Goal: Information Seeking & Learning: Learn about a topic

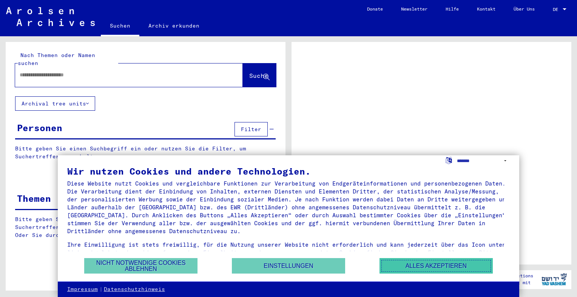
click at [409, 265] on button "Alles akzeptieren" at bounding box center [436, 265] width 113 height 15
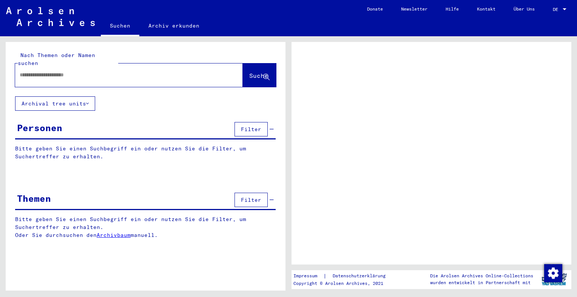
click at [48, 71] on input "text" at bounding box center [122, 75] width 205 height 8
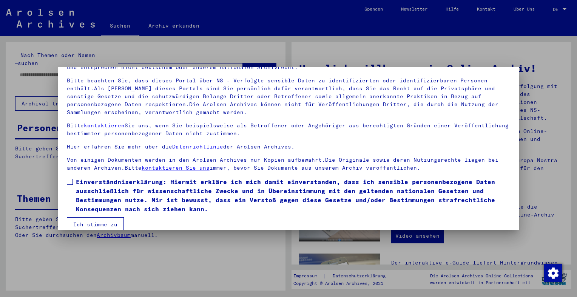
scroll to position [56, 0]
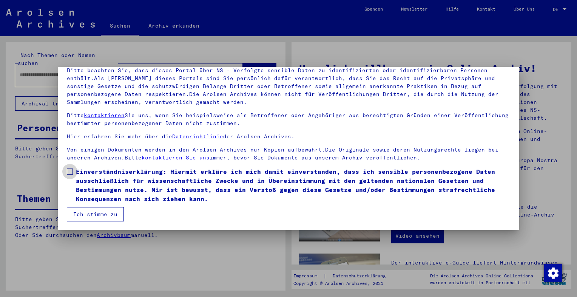
click at [69, 171] on span at bounding box center [70, 171] width 6 height 6
click at [104, 211] on button "Ich stimme zu" at bounding box center [95, 214] width 57 height 14
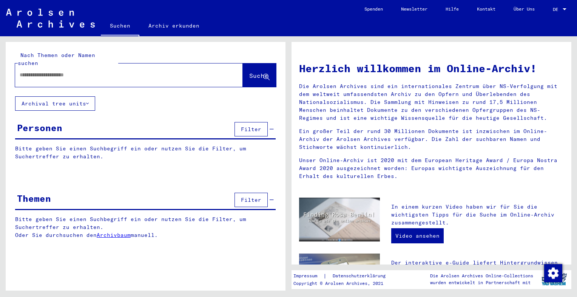
click at [49, 71] on input "text" at bounding box center [120, 75] width 201 height 8
drag, startPoint x: 258, startPoint y: 67, endPoint x: 258, endPoint y: 73, distance: 5.7
click at [259, 72] on span "Suche" at bounding box center [258, 76] width 19 height 8
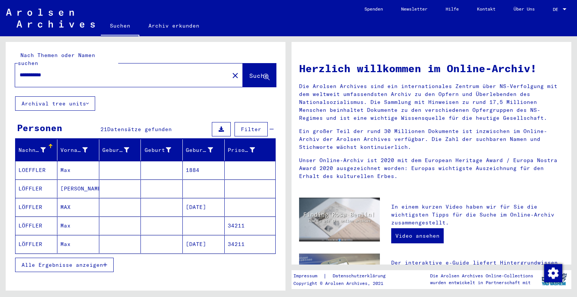
click at [204, 198] on mat-cell "[DATE]" at bounding box center [204, 207] width 42 height 18
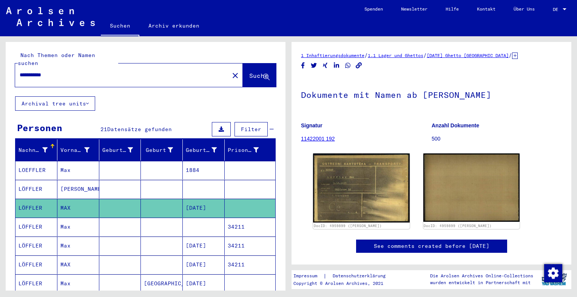
click at [31, 71] on input "**********" at bounding box center [122, 75] width 205 height 8
click at [255, 72] on span "Suche" at bounding box center [258, 76] width 19 height 8
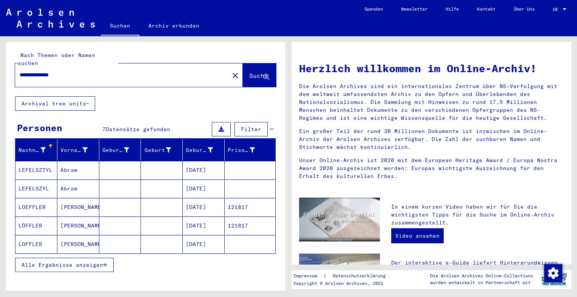
click at [90, 71] on input "**********" at bounding box center [120, 75] width 201 height 8
type input "*"
click at [251, 72] on span "Suche" at bounding box center [258, 76] width 19 height 8
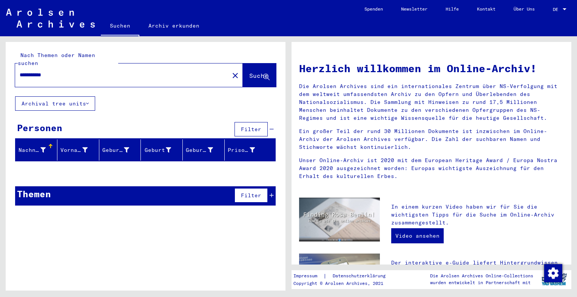
click at [59, 71] on input "**********" at bounding box center [120, 75] width 201 height 8
type input "*"
click at [251, 72] on span "Suche" at bounding box center [258, 76] width 19 height 8
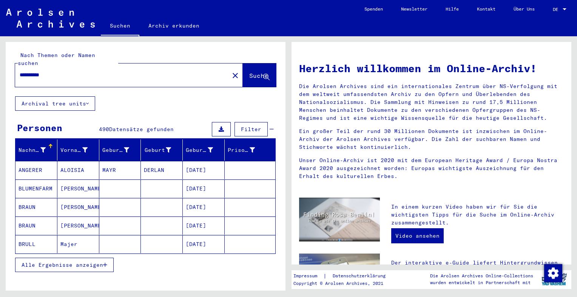
click at [73, 71] on input "**********" at bounding box center [120, 75] width 201 height 8
type input "*"
click at [249, 72] on span "Suche" at bounding box center [258, 76] width 19 height 8
click at [79, 71] on input "**********" at bounding box center [120, 75] width 201 height 8
type input "*"
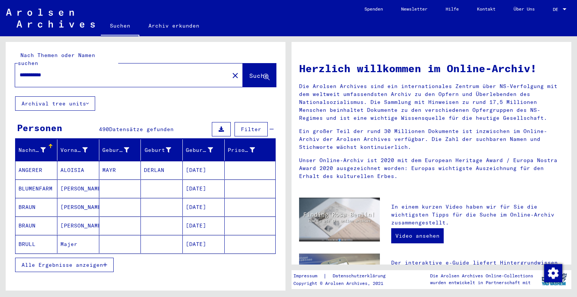
type input "**********"
click at [258, 72] on span "Suche" at bounding box center [258, 76] width 19 height 8
click at [82, 71] on input "**********" at bounding box center [120, 75] width 201 height 8
click at [251, 72] on span "Suche" at bounding box center [258, 76] width 19 height 8
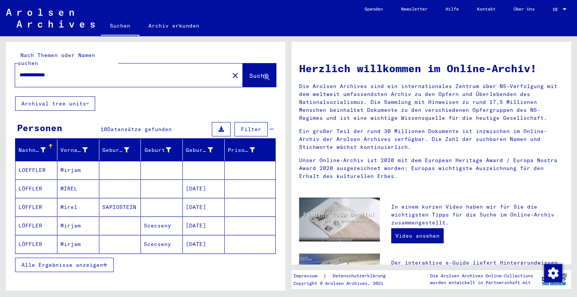
click at [125, 198] on mat-cell "SAPIOSTEIN" at bounding box center [120, 207] width 42 height 18
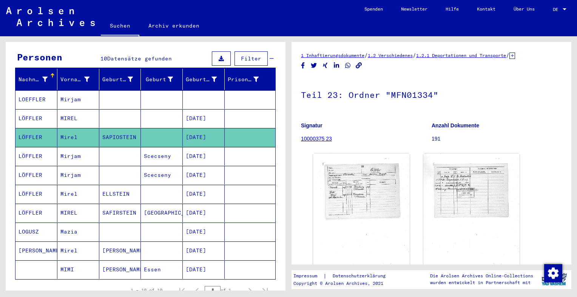
scroll to position [76, 0]
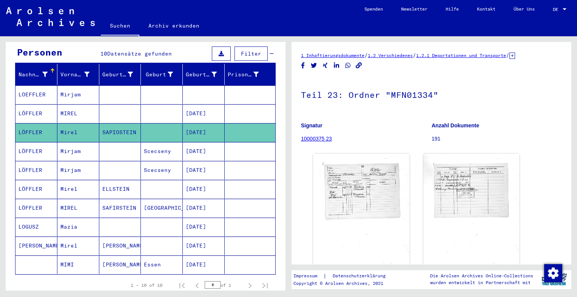
click at [112, 180] on mat-cell "ELLSTEIN" at bounding box center [120, 189] width 42 height 19
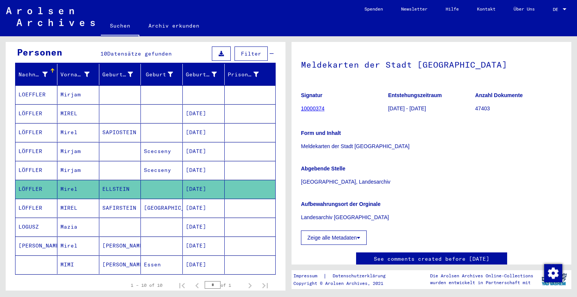
scroll to position [50, 0]
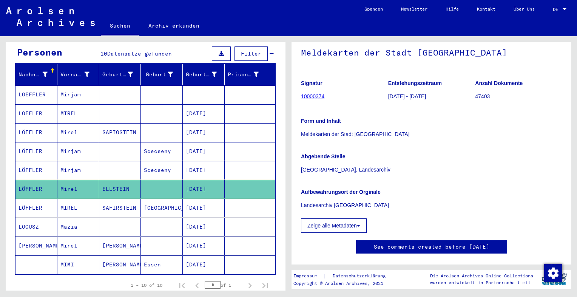
click at [116, 201] on mat-cell "SAFIRSTEIN" at bounding box center [120, 208] width 42 height 19
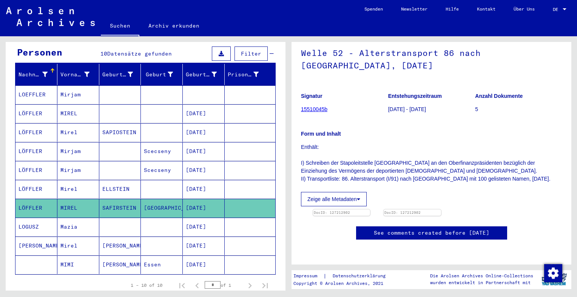
scroll to position [100, 0]
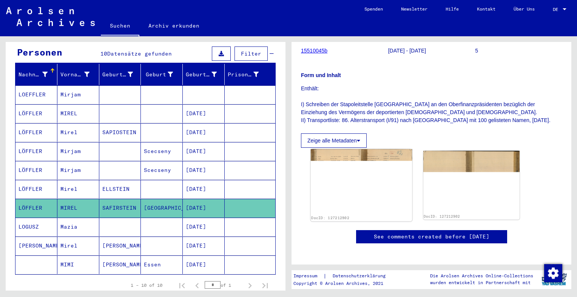
click at [337, 185] on img at bounding box center [361, 181] width 101 height 65
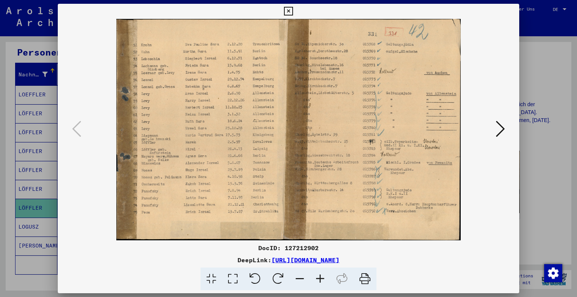
click at [323, 282] on icon at bounding box center [320, 278] width 20 height 23
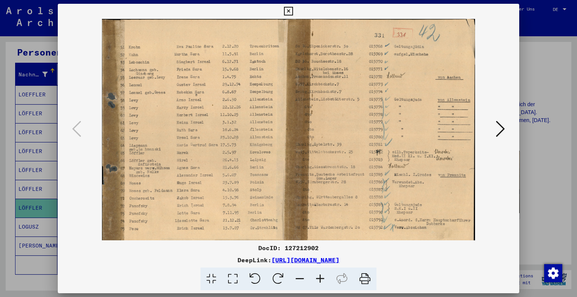
click at [323, 281] on icon at bounding box center [320, 278] width 20 height 23
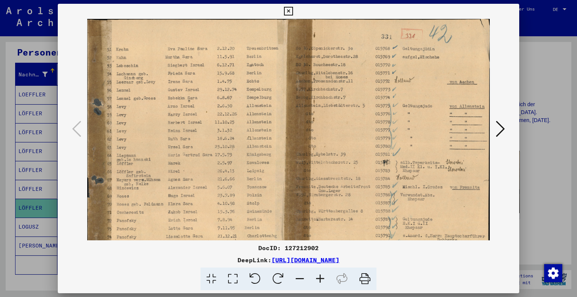
click at [323, 281] on icon at bounding box center [320, 278] width 20 height 23
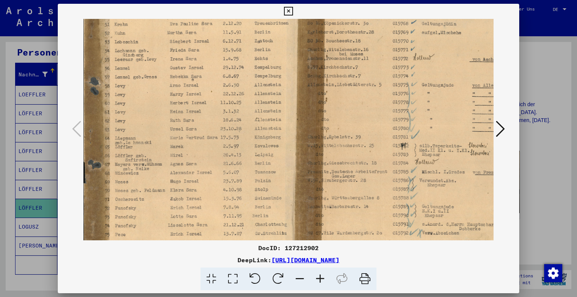
drag, startPoint x: 131, startPoint y: 195, endPoint x: 216, endPoint y: 156, distance: 93.7
click at [219, 169] on img at bounding box center [299, 131] width 432 height 278
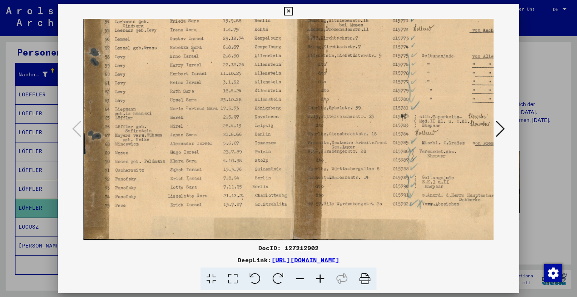
drag, startPoint x: 210, startPoint y: 163, endPoint x: 255, endPoint y: 102, distance: 75.8
click at [255, 102] on img at bounding box center [299, 102] width 432 height 278
click at [287, 9] on icon at bounding box center [288, 11] width 9 height 9
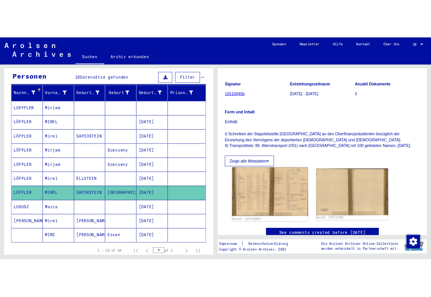
scroll to position [88, 0]
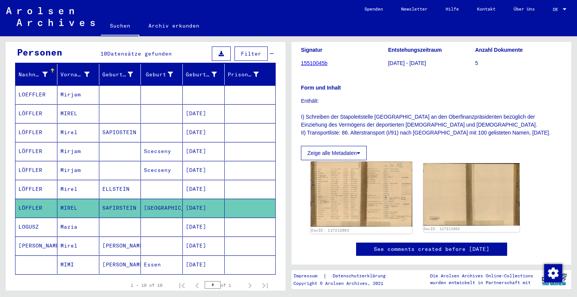
click at [356, 185] on img at bounding box center [361, 194] width 101 height 65
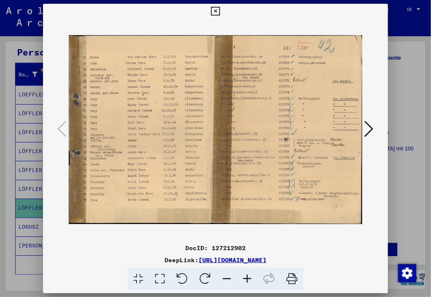
scroll to position [96, 0]
click at [216, 11] on icon at bounding box center [215, 11] width 9 height 9
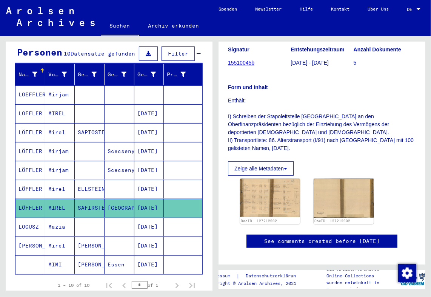
click at [79, 180] on mat-cell "ELLSTEIN" at bounding box center [90, 189] width 30 height 19
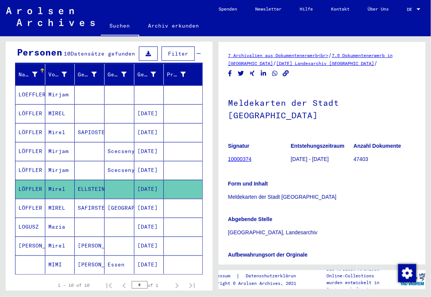
click at [89, 236] on mat-cell "[PERSON_NAME]" at bounding box center [90, 245] width 30 height 19
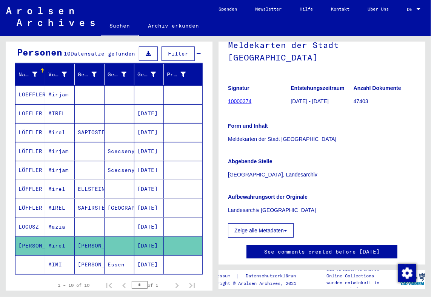
scroll to position [63, 0]
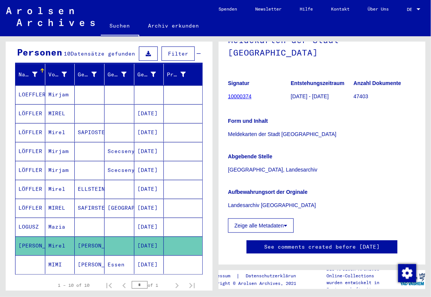
click at [81, 123] on mat-cell "SAPIOSTEIN" at bounding box center [90, 132] width 30 height 19
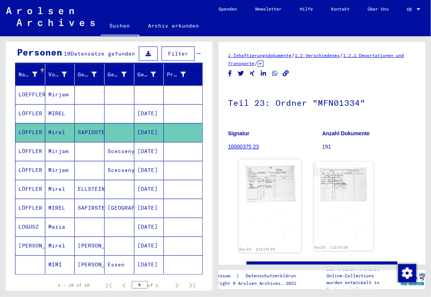
click at [263, 191] on img at bounding box center [270, 202] width 63 height 87
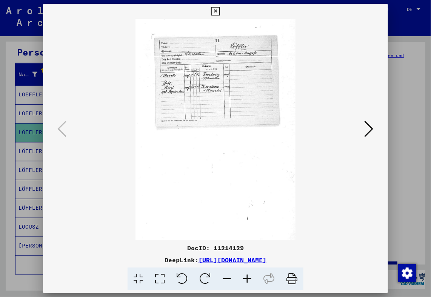
click at [251, 276] on icon at bounding box center [247, 278] width 20 height 23
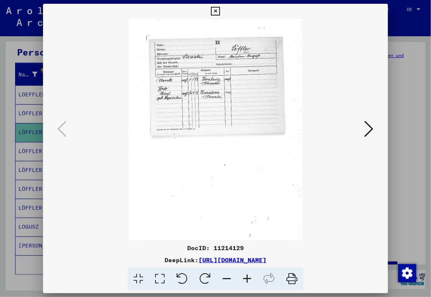
click at [251, 276] on icon at bounding box center [247, 278] width 20 height 23
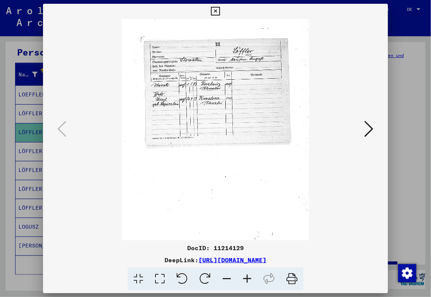
click at [251, 276] on icon at bounding box center [247, 278] width 20 height 23
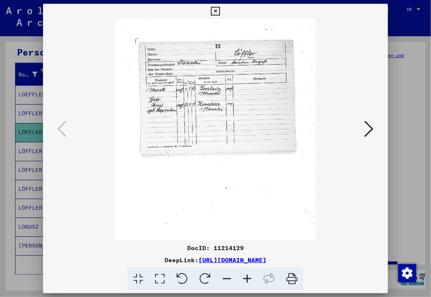
click at [251, 276] on icon at bounding box center [247, 278] width 20 height 23
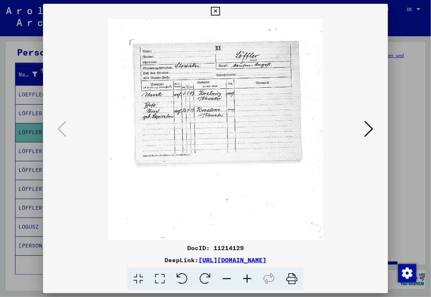
click at [251, 276] on icon at bounding box center [247, 278] width 20 height 23
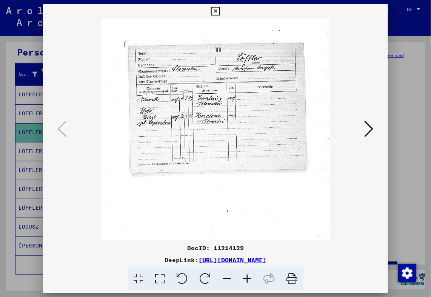
click at [251, 276] on icon at bounding box center [247, 278] width 20 height 23
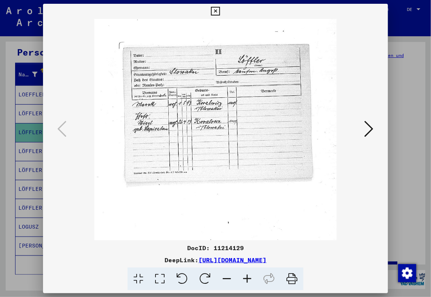
click at [251, 276] on icon at bounding box center [247, 278] width 20 height 23
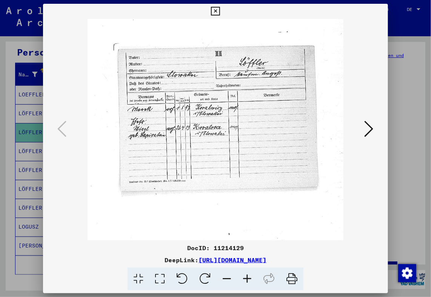
click at [251, 276] on icon at bounding box center [247, 278] width 20 height 23
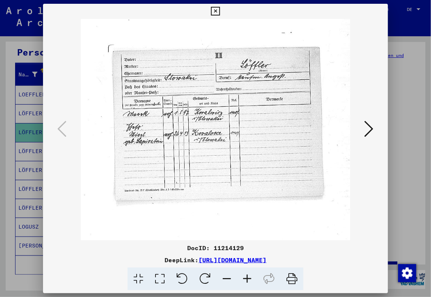
click at [251, 276] on icon at bounding box center [247, 278] width 20 height 23
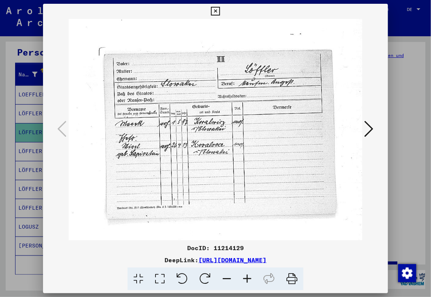
click at [251, 276] on icon at bounding box center [247, 278] width 20 height 23
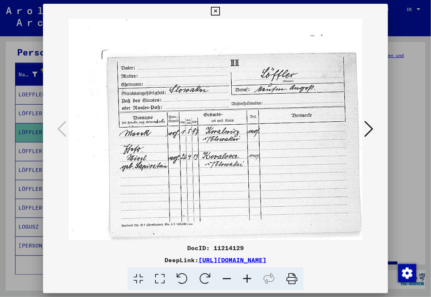
click at [249, 277] on icon at bounding box center [247, 278] width 20 height 23
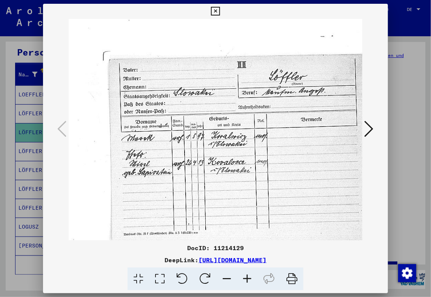
click at [249, 277] on icon at bounding box center [247, 278] width 20 height 23
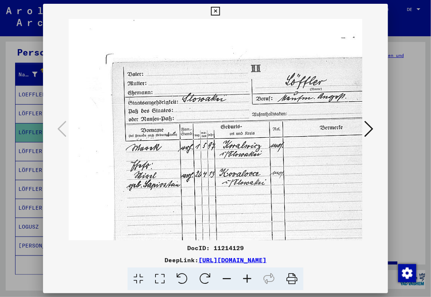
click at [247, 279] on icon at bounding box center [247, 278] width 20 height 23
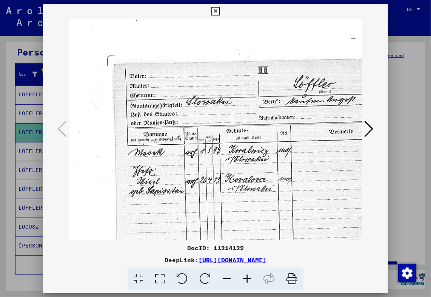
click at [247, 279] on icon at bounding box center [247, 278] width 20 height 23
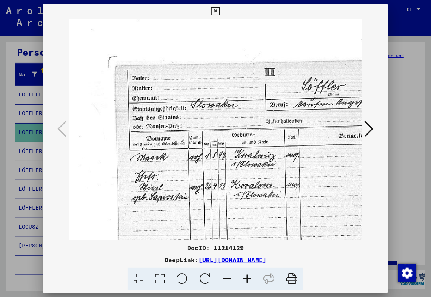
click at [247, 279] on icon at bounding box center [247, 278] width 20 height 23
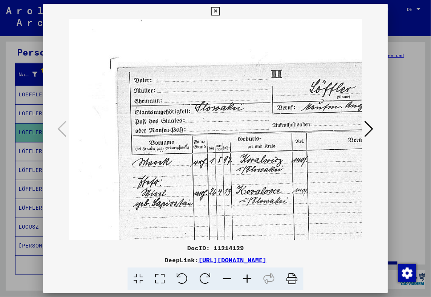
click at [247, 279] on icon at bounding box center [247, 278] width 20 height 23
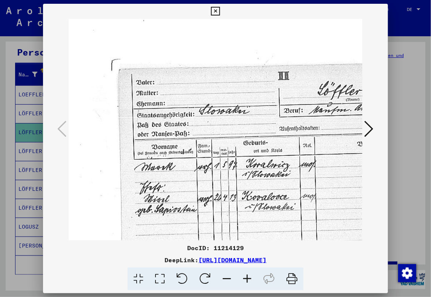
click at [247, 279] on icon at bounding box center [247, 278] width 20 height 23
click at [247, 276] on icon at bounding box center [247, 278] width 20 height 23
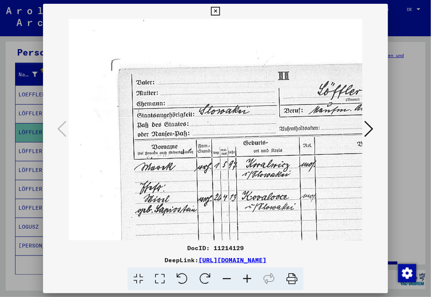
click at [247, 276] on icon at bounding box center [247, 278] width 20 height 23
click at [250, 279] on icon at bounding box center [247, 278] width 20 height 23
click at [250, 280] on icon at bounding box center [247, 278] width 20 height 23
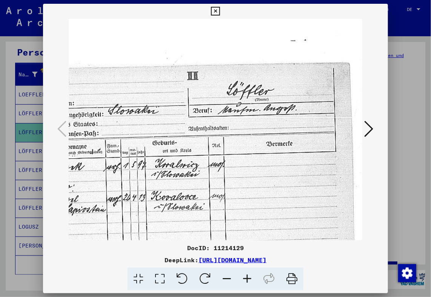
scroll to position [0, 91]
drag, startPoint x: 252, startPoint y: 123, endPoint x: 224, endPoint y: 125, distance: 28.0
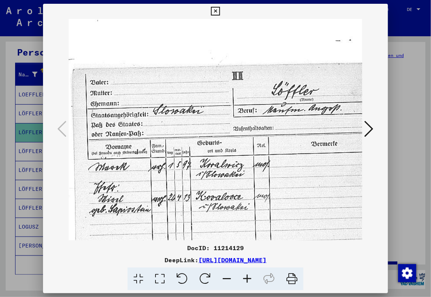
scroll to position [0, 0]
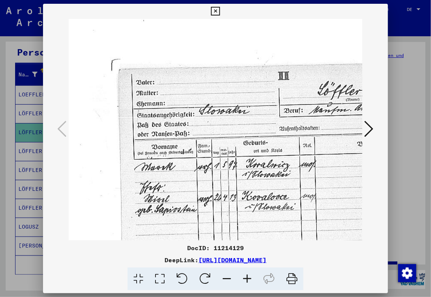
drag, startPoint x: 158, startPoint y: 224, endPoint x: 238, endPoint y: 229, distance: 80.2
click at [217, 13] on icon at bounding box center [215, 11] width 9 height 9
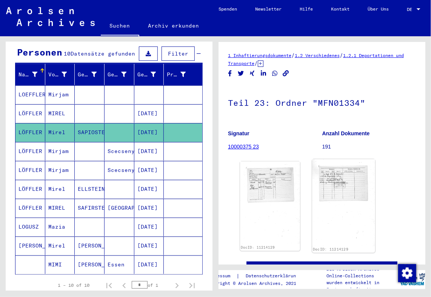
click at [333, 189] on img at bounding box center [343, 202] width 63 height 87
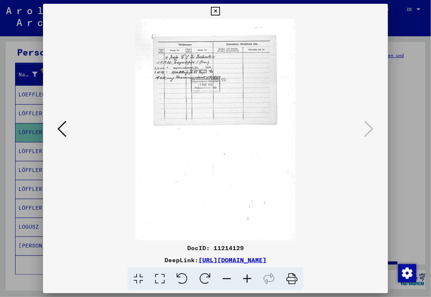
click at [249, 277] on icon at bounding box center [247, 278] width 20 height 23
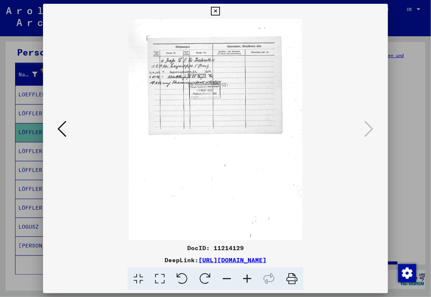
click at [249, 277] on icon at bounding box center [247, 278] width 20 height 23
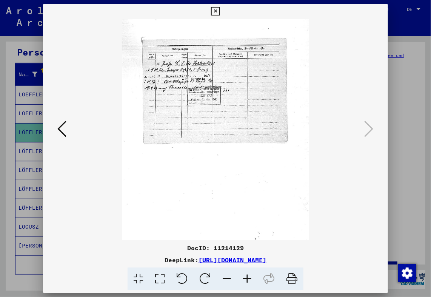
click at [249, 277] on icon at bounding box center [247, 278] width 20 height 23
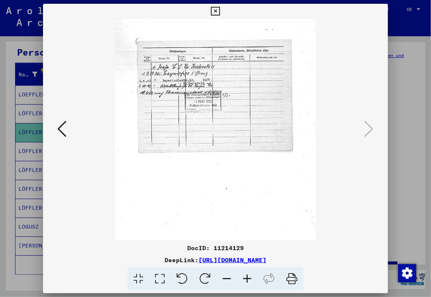
click at [249, 277] on icon at bounding box center [247, 278] width 20 height 23
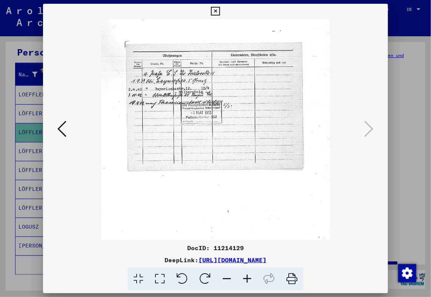
click at [249, 277] on icon at bounding box center [247, 278] width 20 height 23
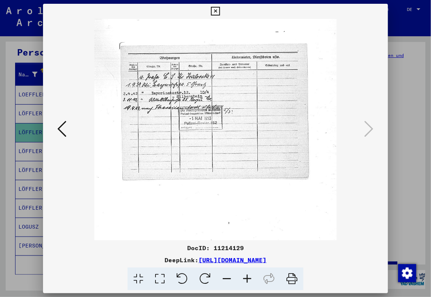
click at [249, 277] on icon at bounding box center [247, 278] width 20 height 23
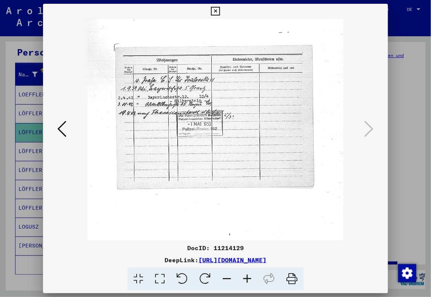
click at [249, 277] on icon at bounding box center [247, 278] width 20 height 23
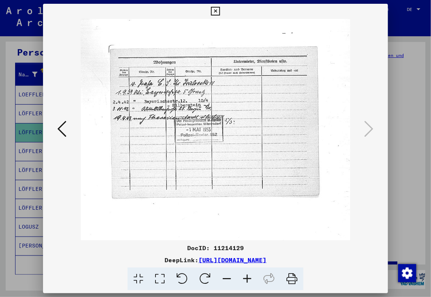
click at [249, 277] on icon at bounding box center [247, 278] width 20 height 23
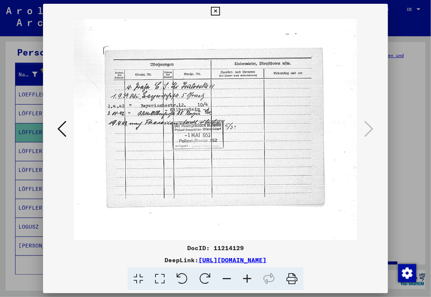
click at [249, 277] on icon at bounding box center [247, 278] width 20 height 23
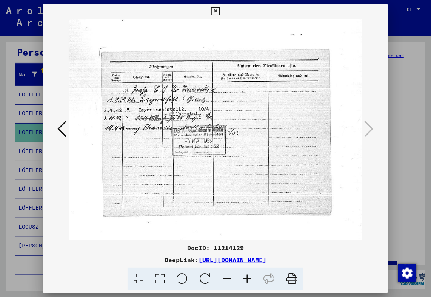
click at [249, 277] on icon at bounding box center [247, 278] width 20 height 23
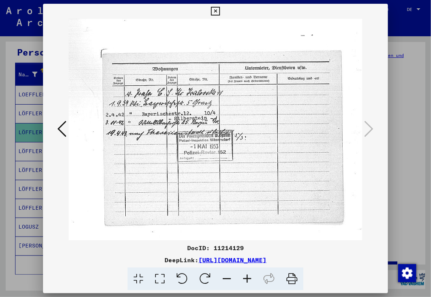
click at [249, 277] on icon at bounding box center [247, 278] width 20 height 23
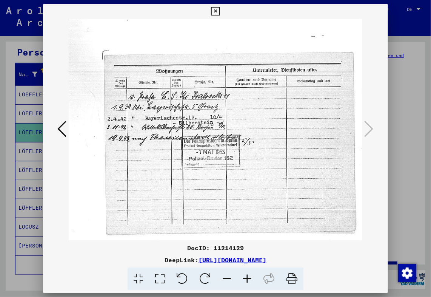
click at [249, 277] on icon at bounding box center [247, 278] width 20 height 23
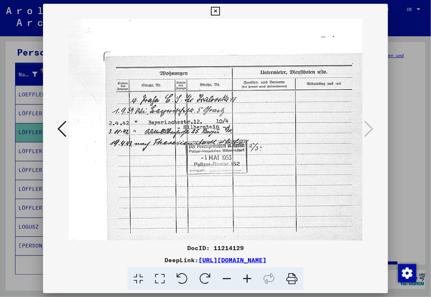
click at [249, 277] on icon at bounding box center [247, 278] width 20 height 23
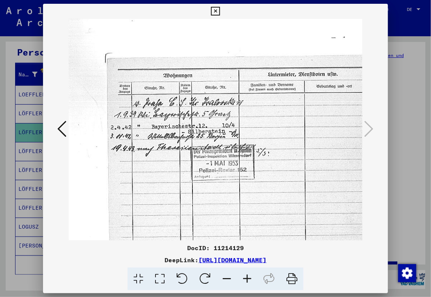
click at [249, 277] on icon at bounding box center [247, 278] width 20 height 23
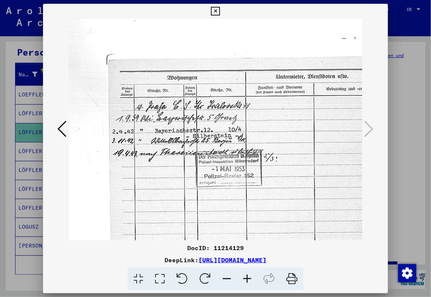
click at [249, 278] on icon at bounding box center [247, 278] width 20 height 23
click at [249, 279] on icon at bounding box center [247, 278] width 20 height 23
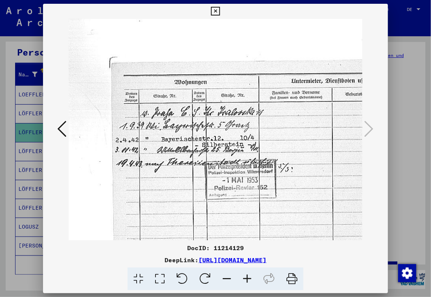
click at [249, 279] on icon at bounding box center [247, 278] width 20 height 23
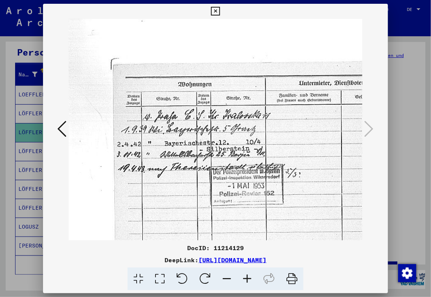
click at [249, 279] on icon at bounding box center [247, 278] width 20 height 23
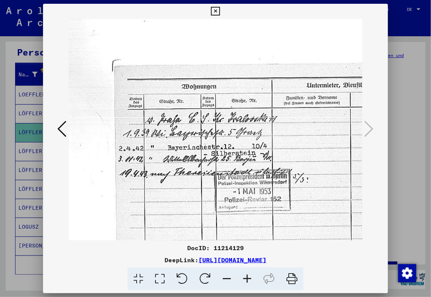
click at [249, 279] on icon at bounding box center [247, 278] width 20 height 23
click at [213, 13] on icon at bounding box center [215, 11] width 9 height 9
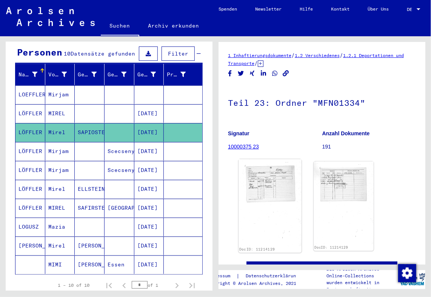
click at [270, 175] on img at bounding box center [270, 202] width 63 height 87
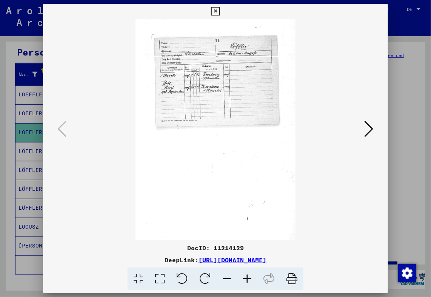
click at [366, 128] on icon at bounding box center [369, 129] width 9 height 18
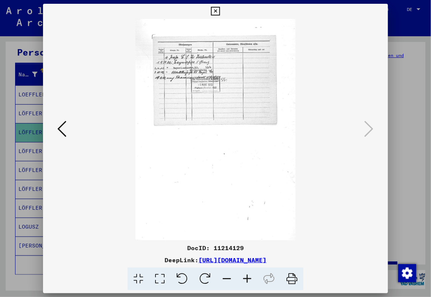
click at [216, 10] on icon at bounding box center [215, 11] width 9 height 9
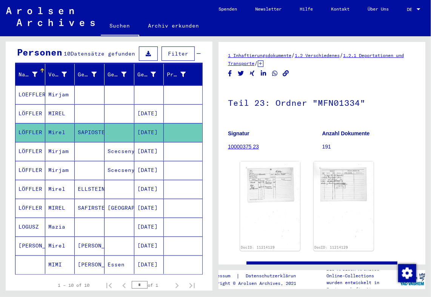
click at [80, 204] on mat-cell "SAFIRSTEIN" at bounding box center [90, 208] width 30 height 19
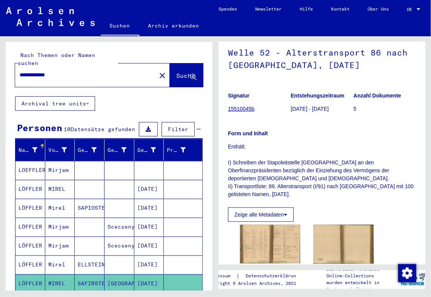
click at [72, 71] on input "**********" at bounding box center [86, 75] width 132 height 8
type input "*"
type input "**********"
click at [190, 74] on icon at bounding box center [193, 77] width 6 height 6
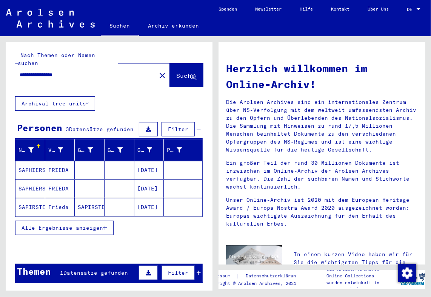
click at [89, 199] on mat-cell "SAPIRSTEIN" at bounding box center [90, 207] width 30 height 18
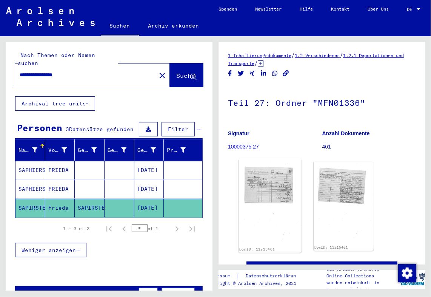
click at [254, 186] on img at bounding box center [270, 202] width 63 height 87
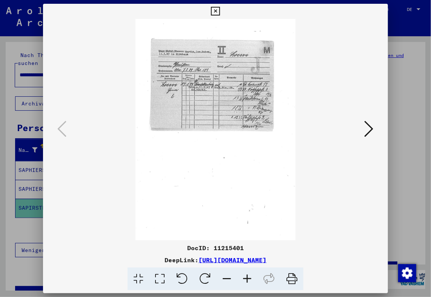
click at [246, 281] on icon at bounding box center [247, 278] width 20 height 23
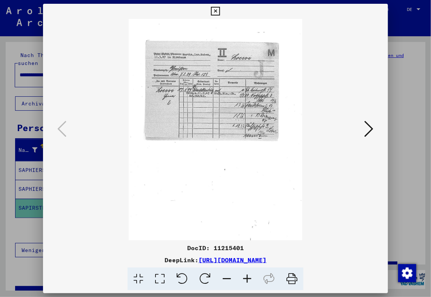
click at [246, 281] on icon at bounding box center [247, 278] width 20 height 23
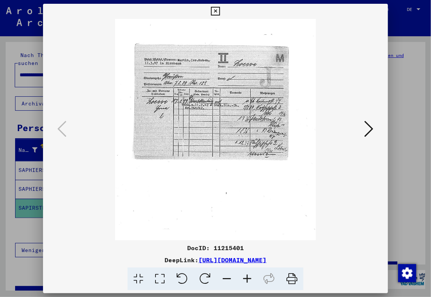
click at [246, 281] on icon at bounding box center [247, 278] width 20 height 23
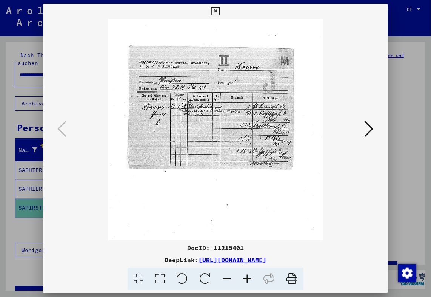
click at [246, 281] on icon at bounding box center [247, 278] width 20 height 23
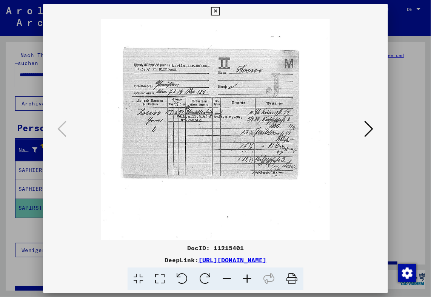
click at [246, 281] on icon at bounding box center [247, 278] width 20 height 23
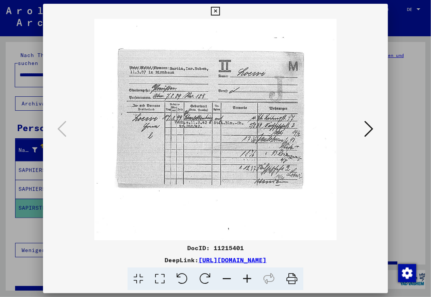
click at [246, 281] on icon at bounding box center [247, 278] width 20 height 23
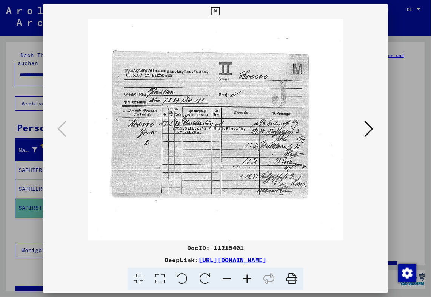
click at [367, 128] on icon at bounding box center [369, 129] width 9 height 18
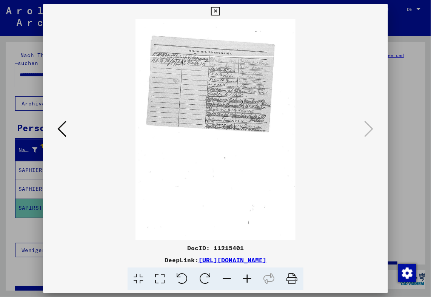
click at [249, 275] on icon at bounding box center [247, 278] width 20 height 23
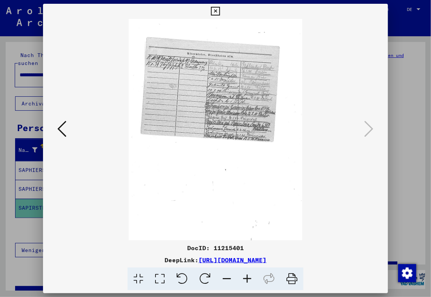
click at [249, 275] on icon at bounding box center [247, 278] width 20 height 23
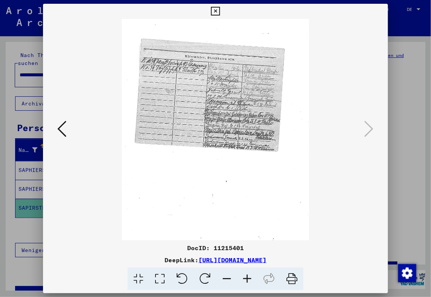
click at [249, 276] on icon at bounding box center [247, 278] width 20 height 23
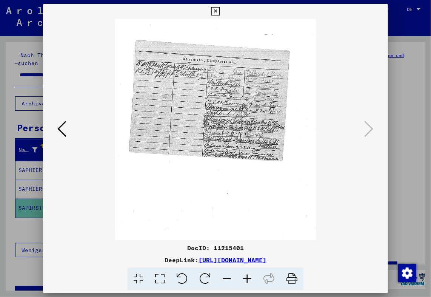
click at [249, 276] on icon at bounding box center [247, 278] width 20 height 23
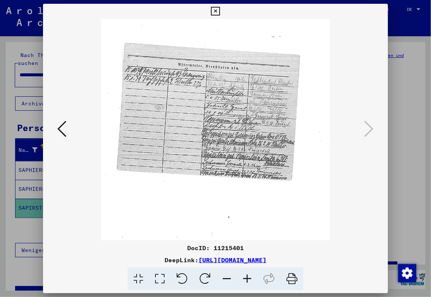
click at [249, 276] on icon at bounding box center [247, 278] width 20 height 23
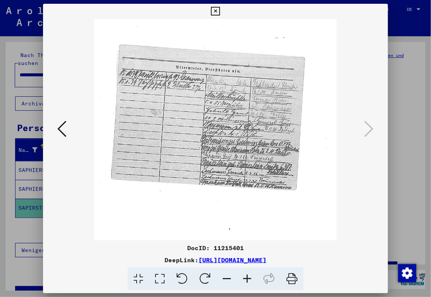
click at [249, 276] on icon at bounding box center [247, 278] width 20 height 23
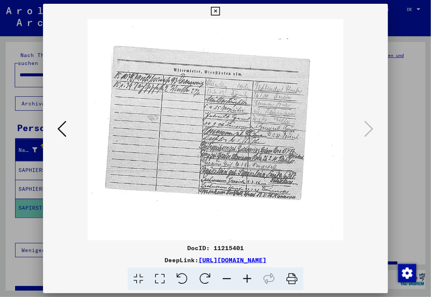
click at [248, 277] on icon at bounding box center [247, 278] width 20 height 23
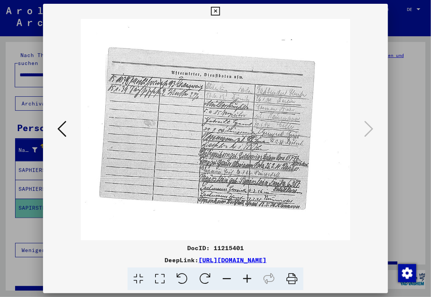
click at [248, 277] on icon at bounding box center [247, 278] width 20 height 23
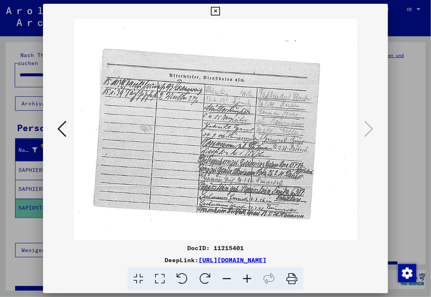
click at [248, 277] on icon at bounding box center [247, 278] width 20 height 23
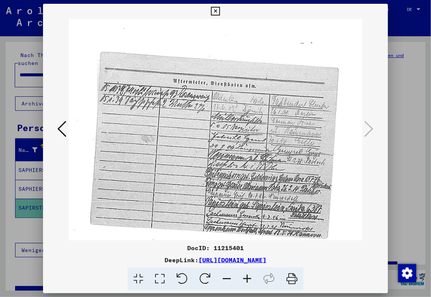
click at [245, 279] on icon at bounding box center [247, 278] width 20 height 23
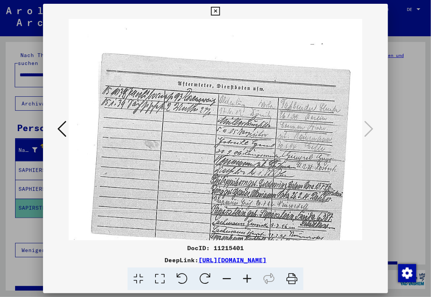
click at [245, 279] on icon at bounding box center [247, 278] width 20 height 23
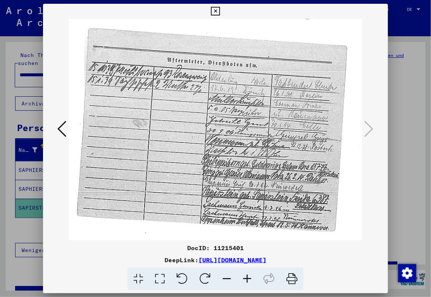
scroll to position [34, 20]
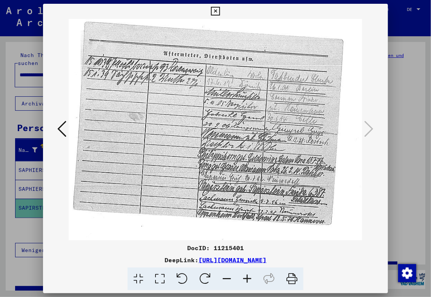
drag, startPoint x: 258, startPoint y: 192, endPoint x: 238, endPoint y: 159, distance: 38.9
click at [242, 164] on img at bounding box center [219, 219] width 338 height 467
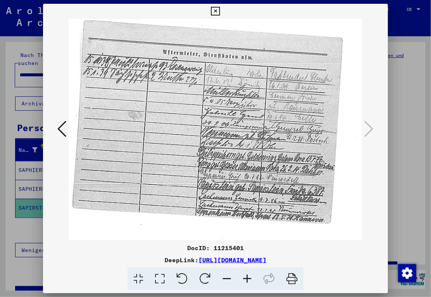
click at [215, 11] on icon at bounding box center [215, 11] width 9 height 9
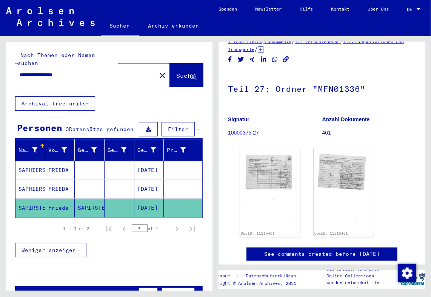
scroll to position [12, 0]
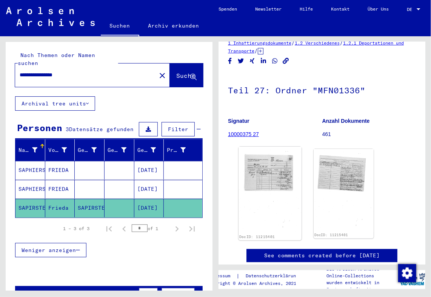
click at [255, 175] on img at bounding box center [270, 190] width 63 height 87
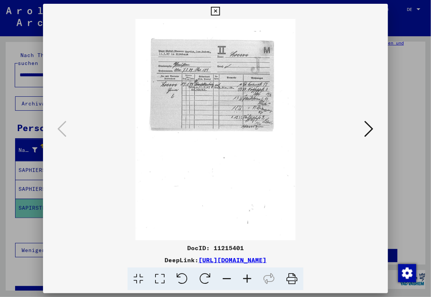
click at [249, 280] on icon at bounding box center [247, 278] width 20 height 23
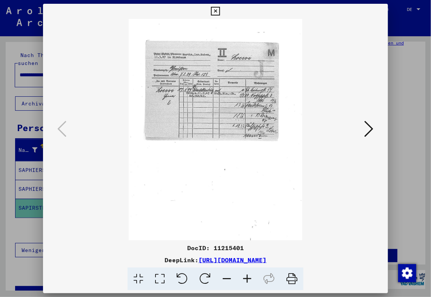
click at [249, 280] on icon at bounding box center [247, 278] width 20 height 23
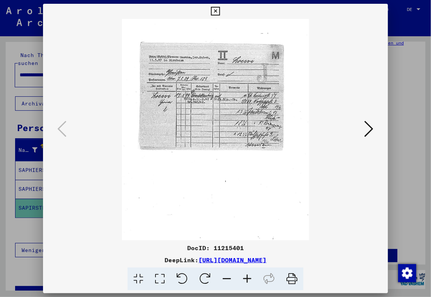
click at [249, 280] on icon at bounding box center [247, 278] width 20 height 23
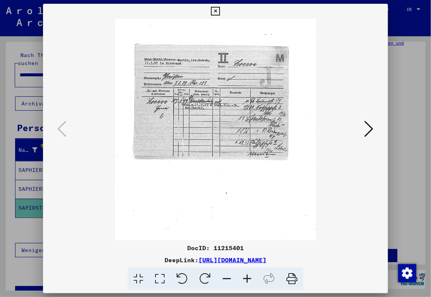
click at [249, 280] on icon at bounding box center [247, 278] width 20 height 23
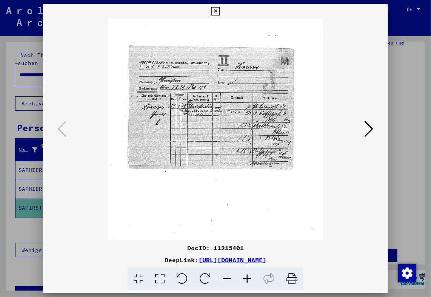
click at [249, 280] on icon at bounding box center [247, 278] width 20 height 23
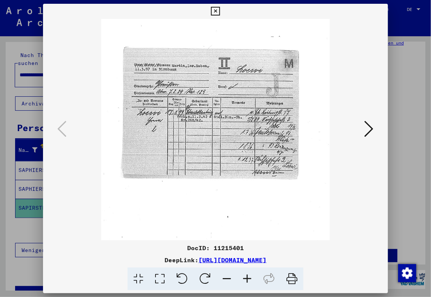
click at [249, 280] on icon at bounding box center [247, 278] width 20 height 23
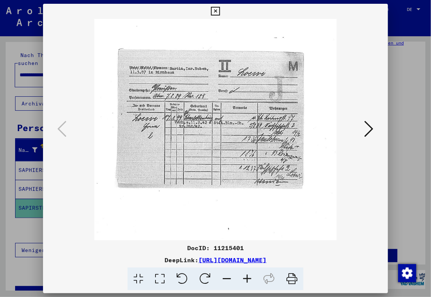
click at [249, 280] on icon at bounding box center [247, 278] width 20 height 23
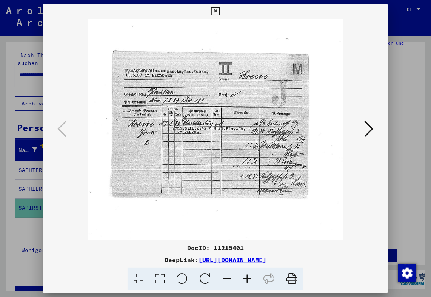
click at [249, 280] on icon at bounding box center [247, 278] width 20 height 23
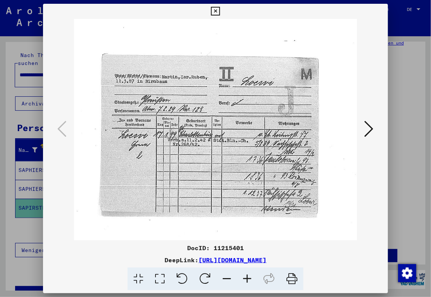
click at [249, 280] on icon at bounding box center [247, 278] width 20 height 23
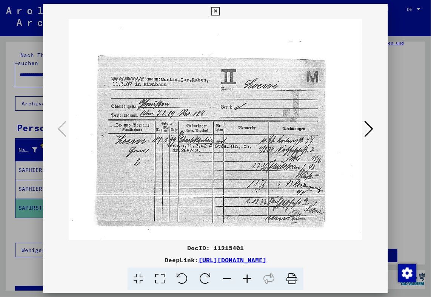
click at [214, 11] on icon at bounding box center [215, 11] width 9 height 9
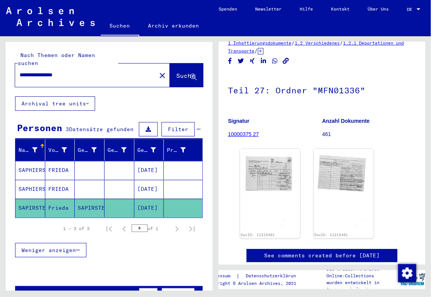
click at [56, 181] on mat-cell "FRIEDA" at bounding box center [60, 189] width 30 height 19
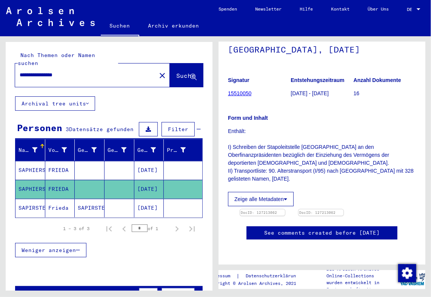
scroll to position [76, 0]
click at [273, 209] on img at bounding box center [262, 209] width 47 height 0
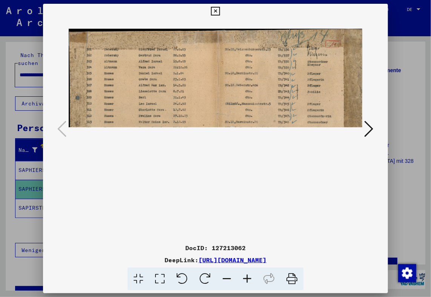
click at [249, 280] on icon at bounding box center [247, 278] width 20 height 23
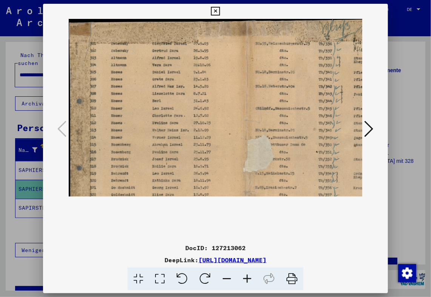
click at [249, 279] on icon at bounding box center [247, 278] width 20 height 23
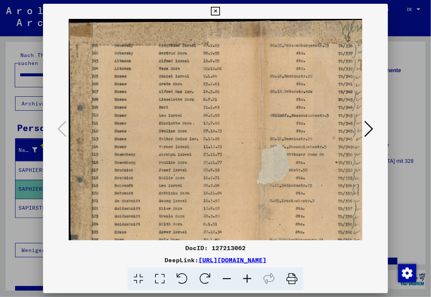
click at [249, 279] on icon at bounding box center [247, 278] width 20 height 23
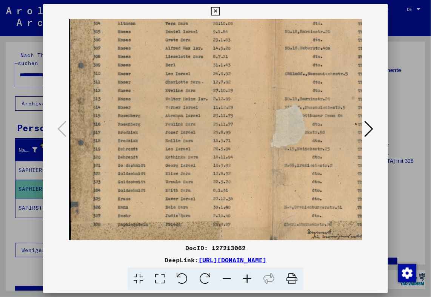
drag, startPoint x: 183, startPoint y: 198, endPoint x: 204, endPoint y: 142, distance: 59.8
click at [205, 145] on img at bounding box center [272, 109] width 406 height 278
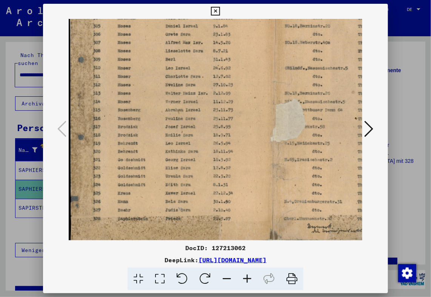
click at [215, 8] on icon at bounding box center [215, 11] width 9 height 9
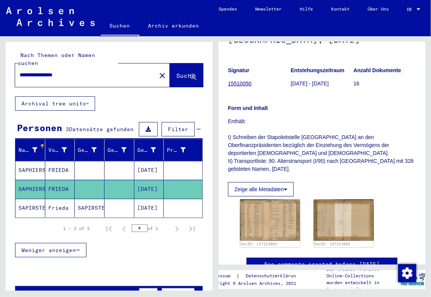
click at [69, 161] on mat-cell "FRIEDA" at bounding box center [60, 170] width 30 height 19
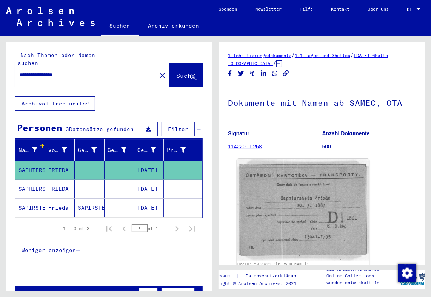
click at [295, 229] on img at bounding box center [303, 210] width 133 height 102
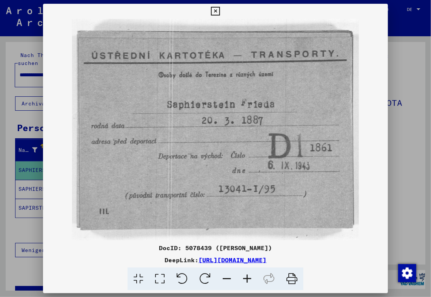
click at [214, 11] on icon at bounding box center [215, 11] width 9 height 9
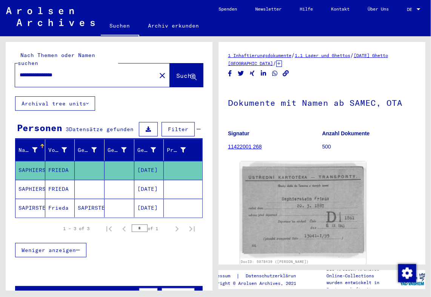
click at [169, 25] on link "Archiv erkunden" at bounding box center [173, 26] width 69 height 18
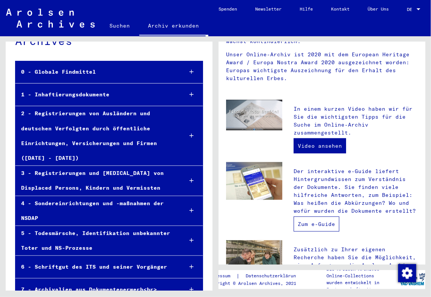
scroll to position [151, 0]
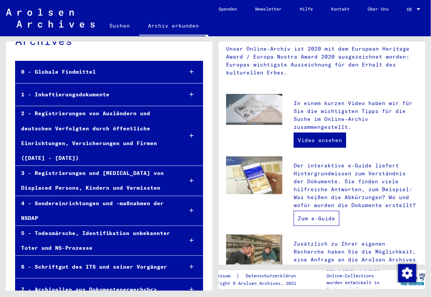
click at [308, 215] on link "Zum e-Guide" at bounding box center [317, 218] width 46 height 15
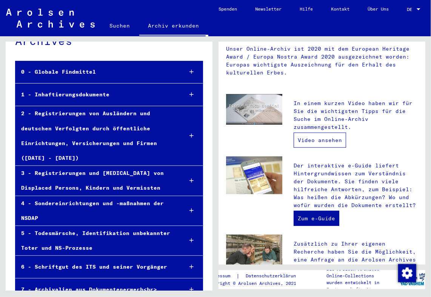
click at [315, 144] on link "Video ansehen" at bounding box center [320, 140] width 53 height 15
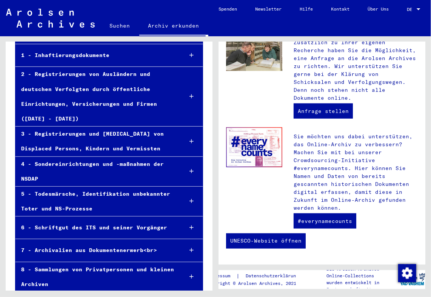
scroll to position [82, 0]
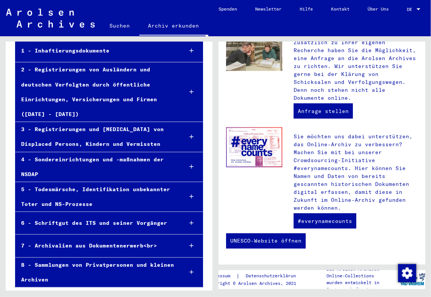
click at [116, 266] on div "8 - Sammlungen von Privatpersonen und kleinen Archiven" at bounding box center [95, 272] width 161 height 29
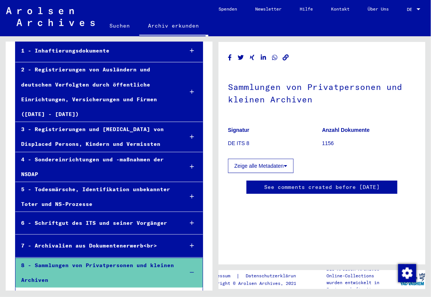
click at [128, 245] on div "7 - Archivalien aus Dokumentenerwerb<br>" at bounding box center [96, 245] width 162 height 15
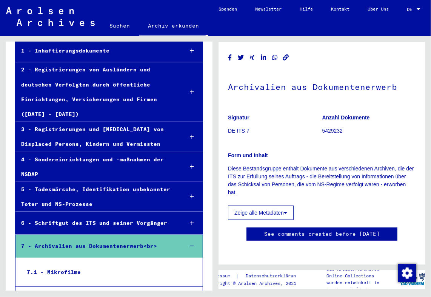
click at [94, 222] on div "6 - Schriftgut des ITS und seiner Vorgänger" at bounding box center [96, 223] width 162 height 15
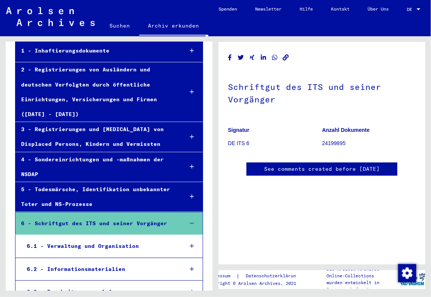
click at [60, 204] on div "5 - Todesmärsche, Identifikation unbekannter Toter und NS-Prozesse" at bounding box center [96, 196] width 162 height 29
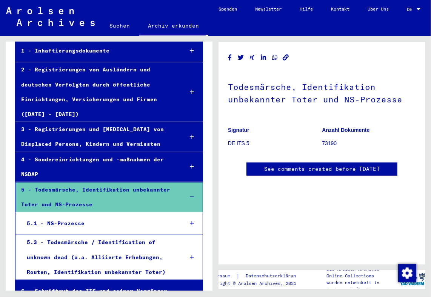
click at [78, 159] on div "4 - Sondereinrichtungen und -maßnahmen der NSDAP" at bounding box center [96, 166] width 162 height 29
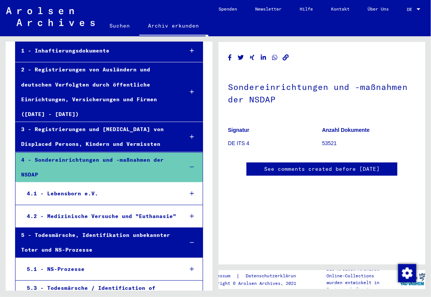
click at [73, 239] on div "5 - Todesmärsche, Identifikation unbekannter Toter und NS-Prozesse" at bounding box center [96, 242] width 162 height 29
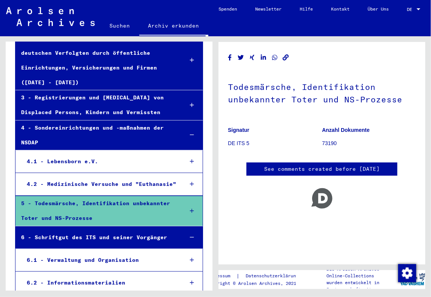
scroll to position [119, 0]
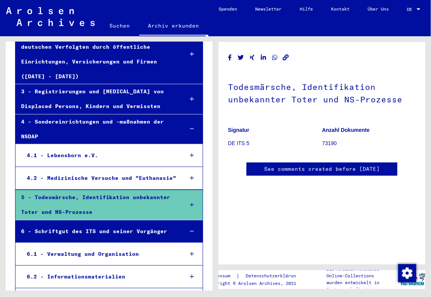
click at [89, 252] on div "6.1 - Verwaltung und Organisation" at bounding box center [99, 254] width 156 height 15
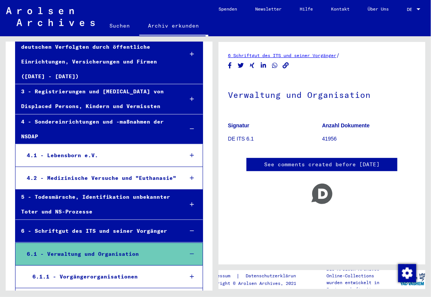
click at [106, 274] on div "6.1.1 - Vorgängerorganisationen" at bounding box center [102, 276] width 151 height 15
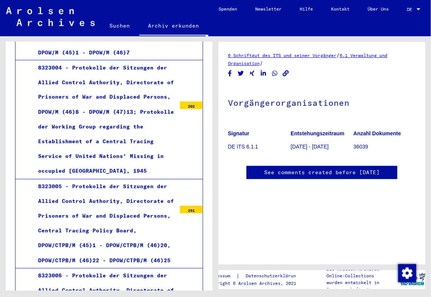
scroll to position [472, 0]
